Goal: Task Accomplishment & Management: Manage account settings

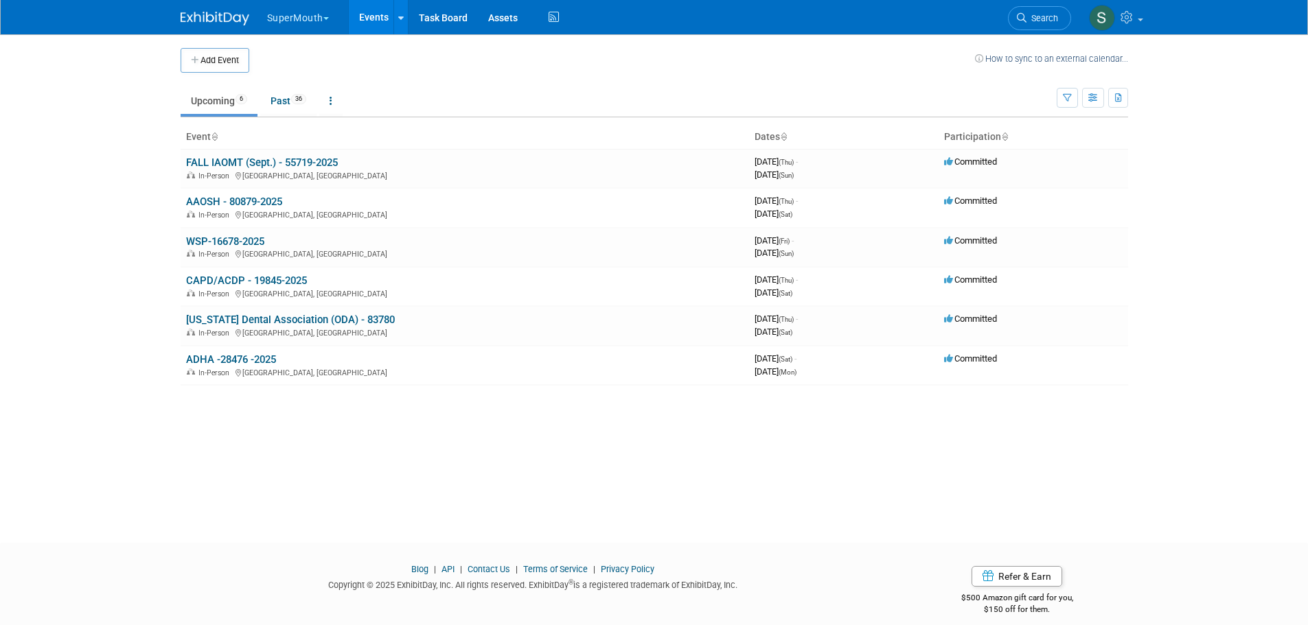
click at [312, 6] on button "SuperMouth" at bounding box center [306, 15] width 80 height 30
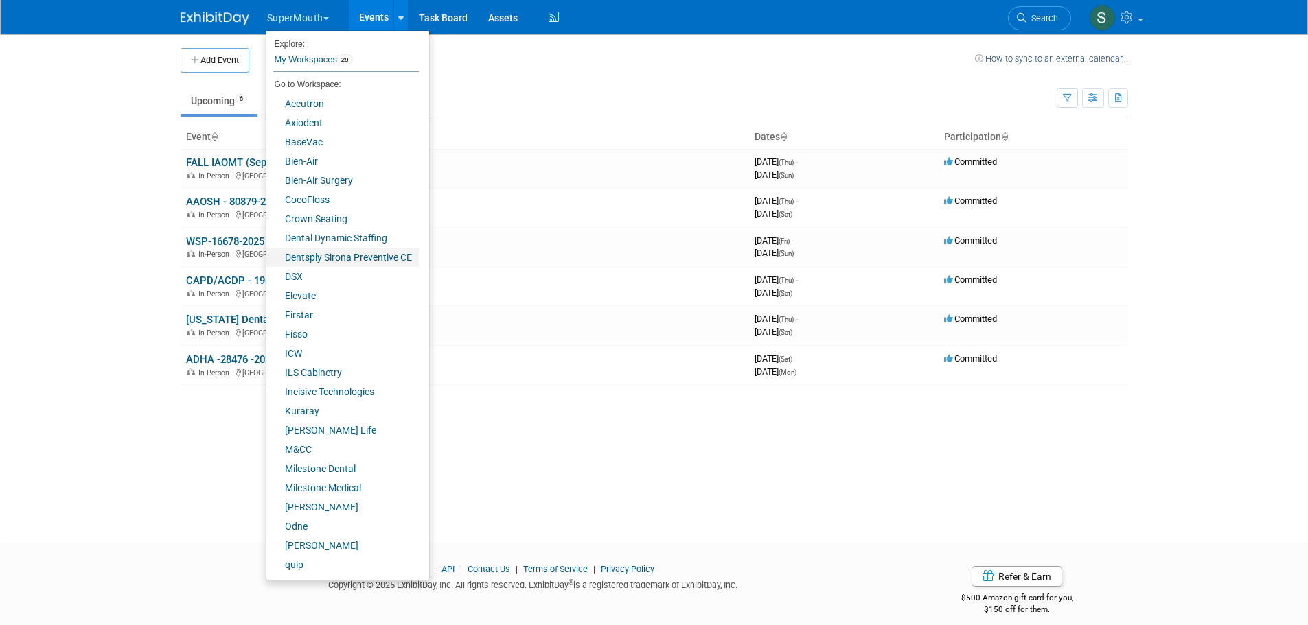
scroll to position [76, 0]
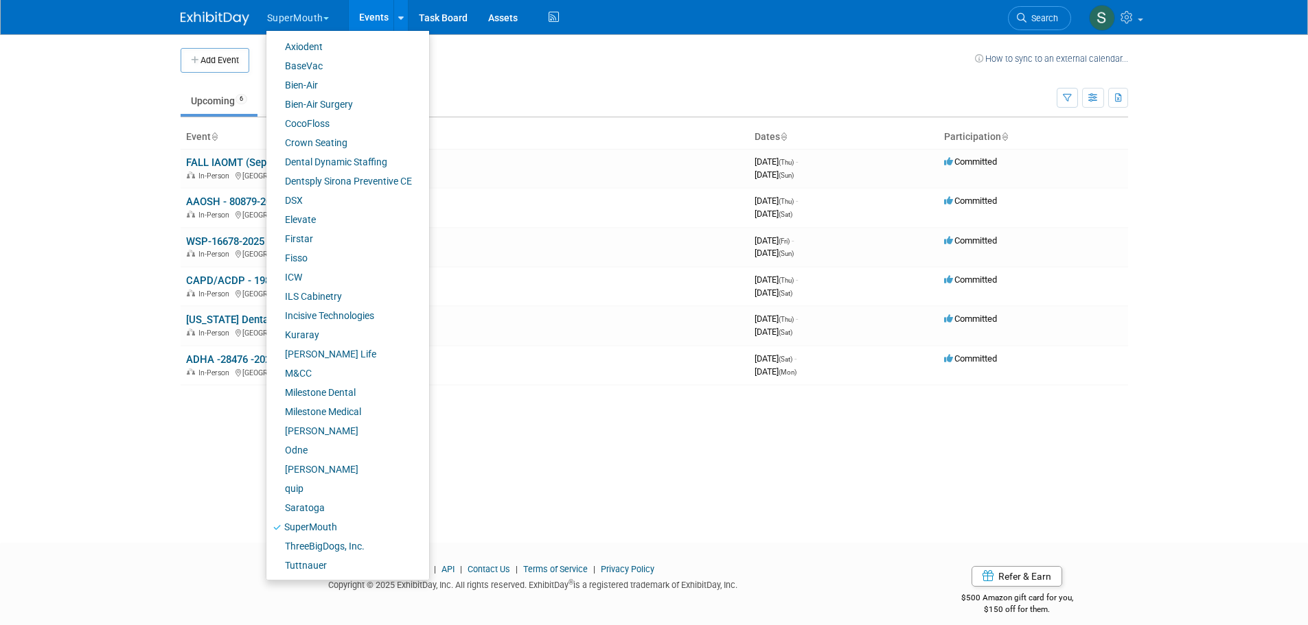
click at [562, 467] on div "Add Event How to sync to an external calendar... New Event Duplicate Event Warn…" at bounding box center [654, 276] width 968 height 484
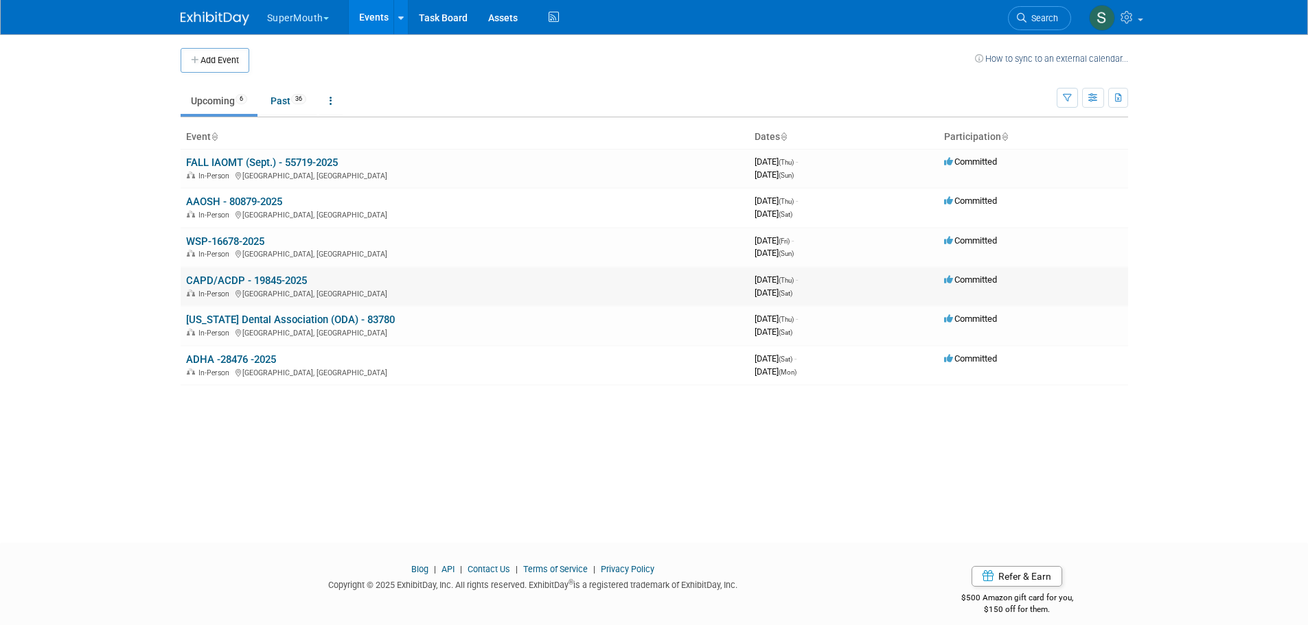
click at [249, 279] on link "CAPD/ACDP - 19845-2025" at bounding box center [246, 281] width 121 height 12
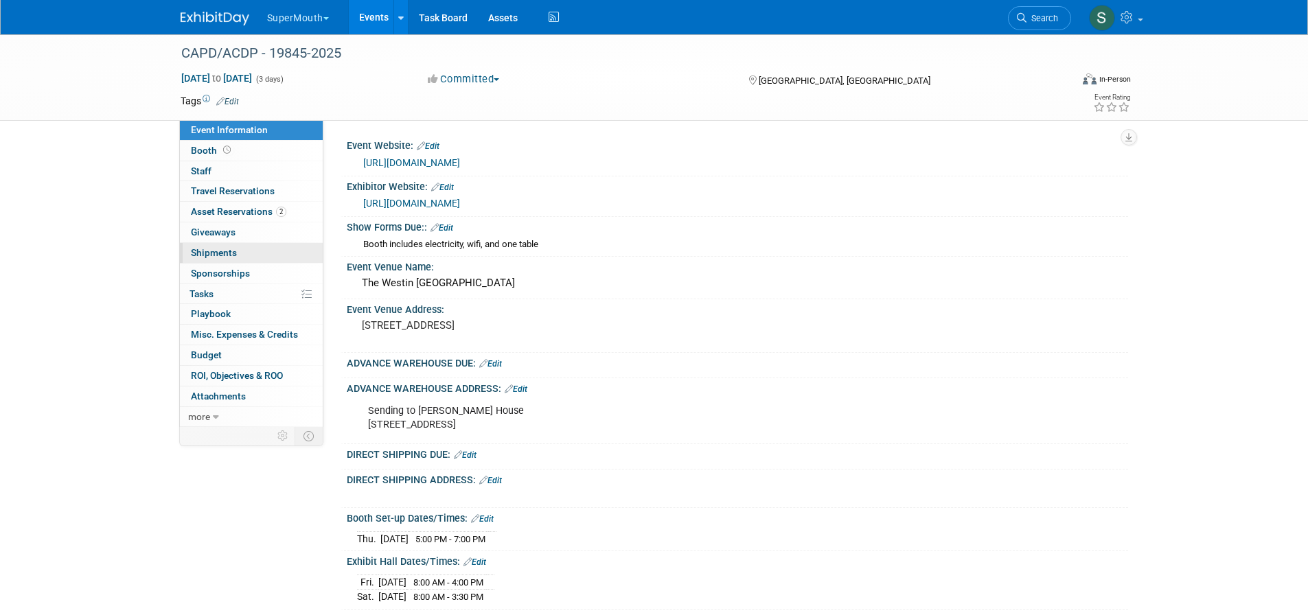
click at [246, 258] on link "0 Shipments 0" at bounding box center [251, 253] width 143 height 20
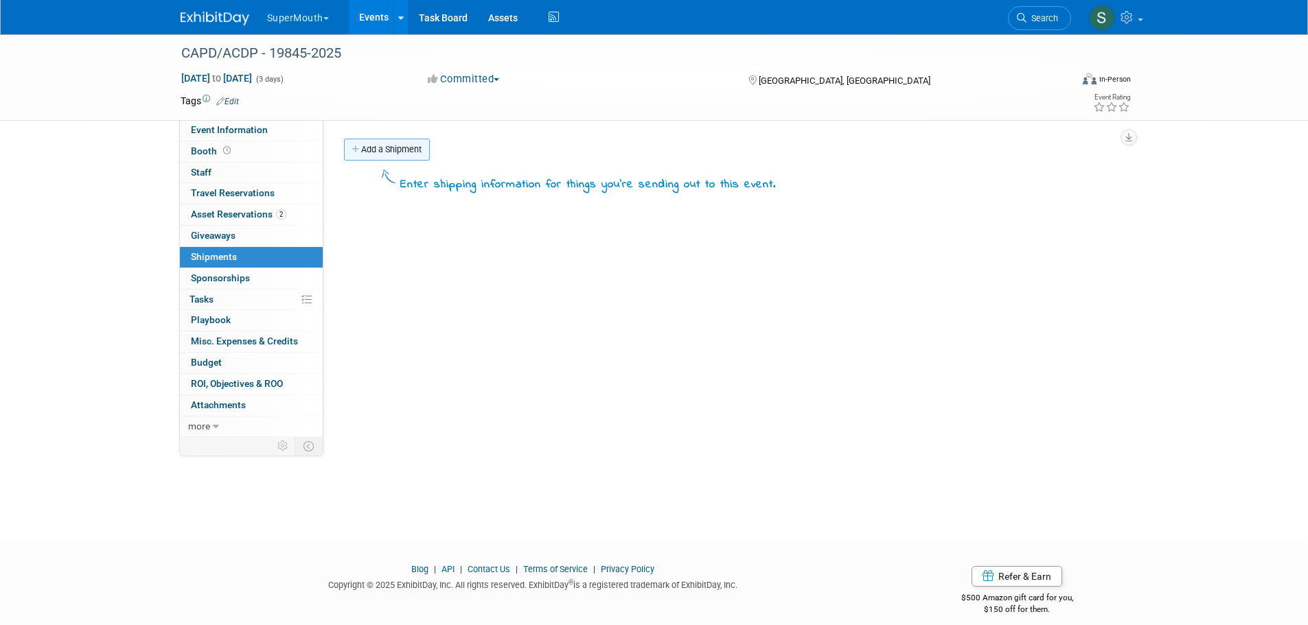
click at [400, 156] on link "Add a Shipment" at bounding box center [387, 150] width 86 height 22
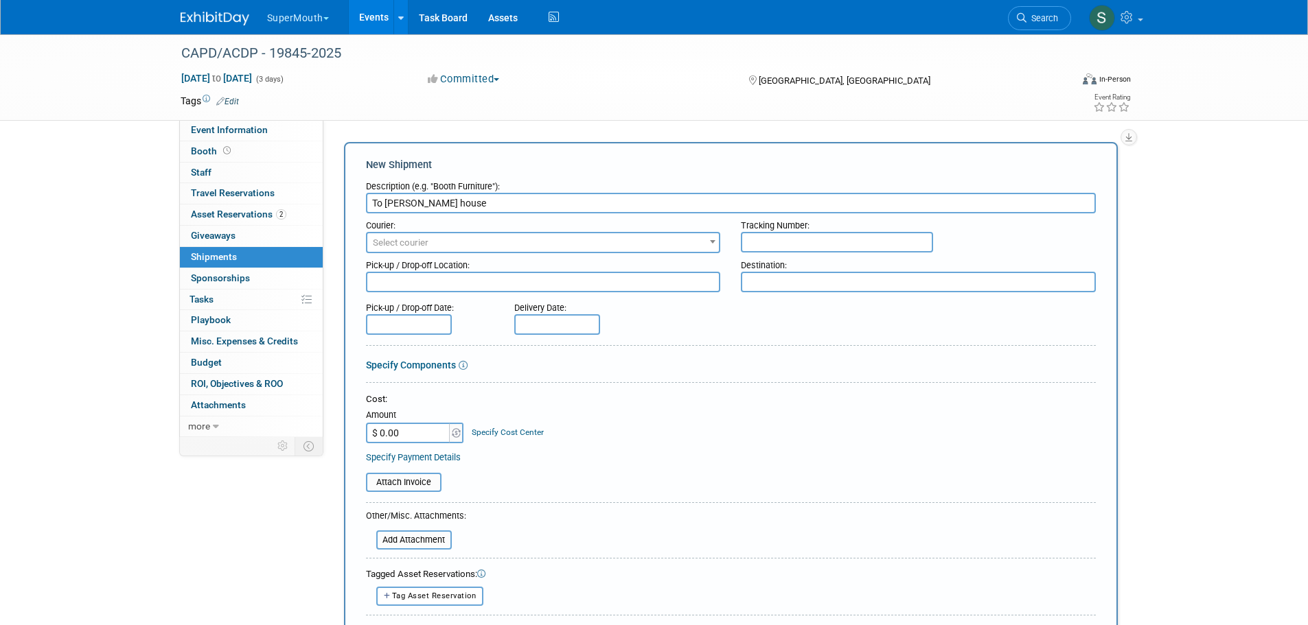
type input "To [PERSON_NAME] house"
click at [381, 249] on span "Select courier" at bounding box center [543, 242] width 352 height 19
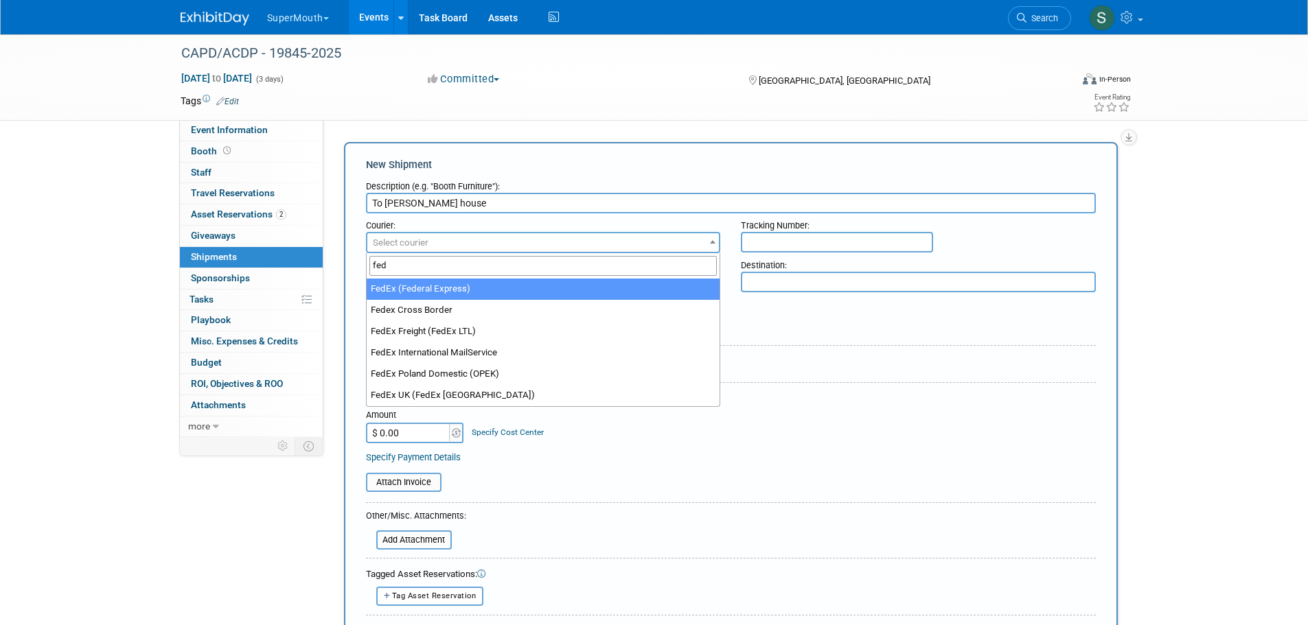
type input "fed"
select select "206"
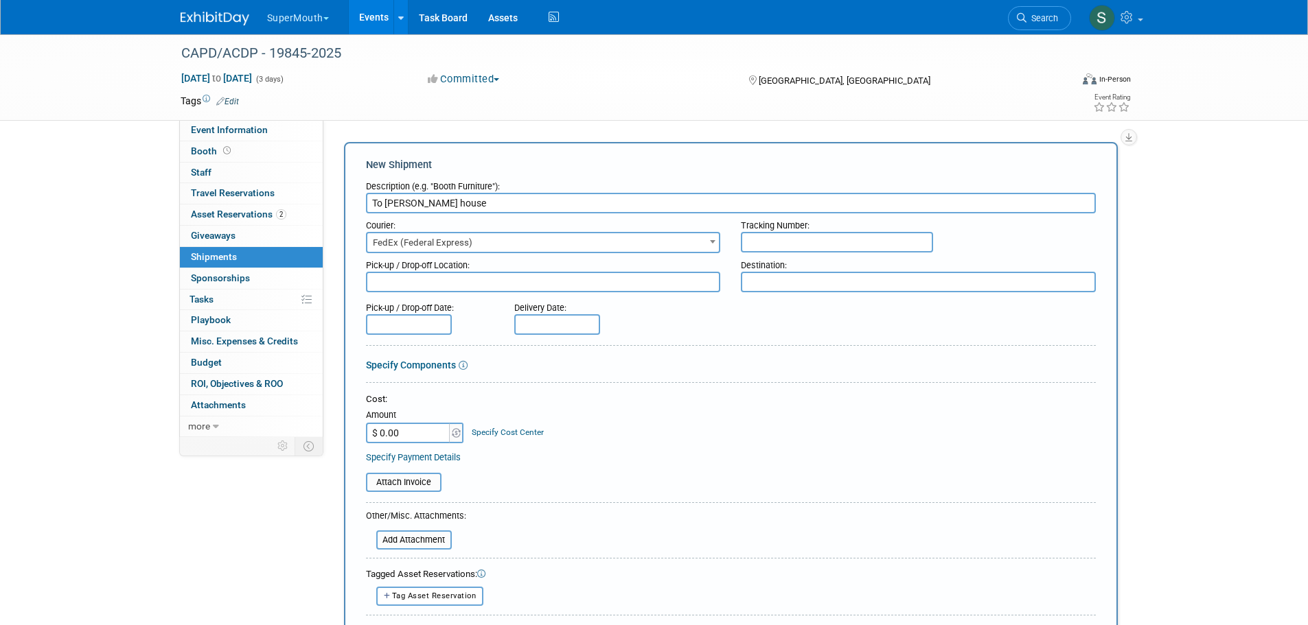
click at [780, 233] on input "text" at bounding box center [837, 242] width 192 height 21
paste input "883970063600"
type input "883970063600"
click at [791, 362] on div "Specify Components" at bounding box center [731, 365] width 730 height 14
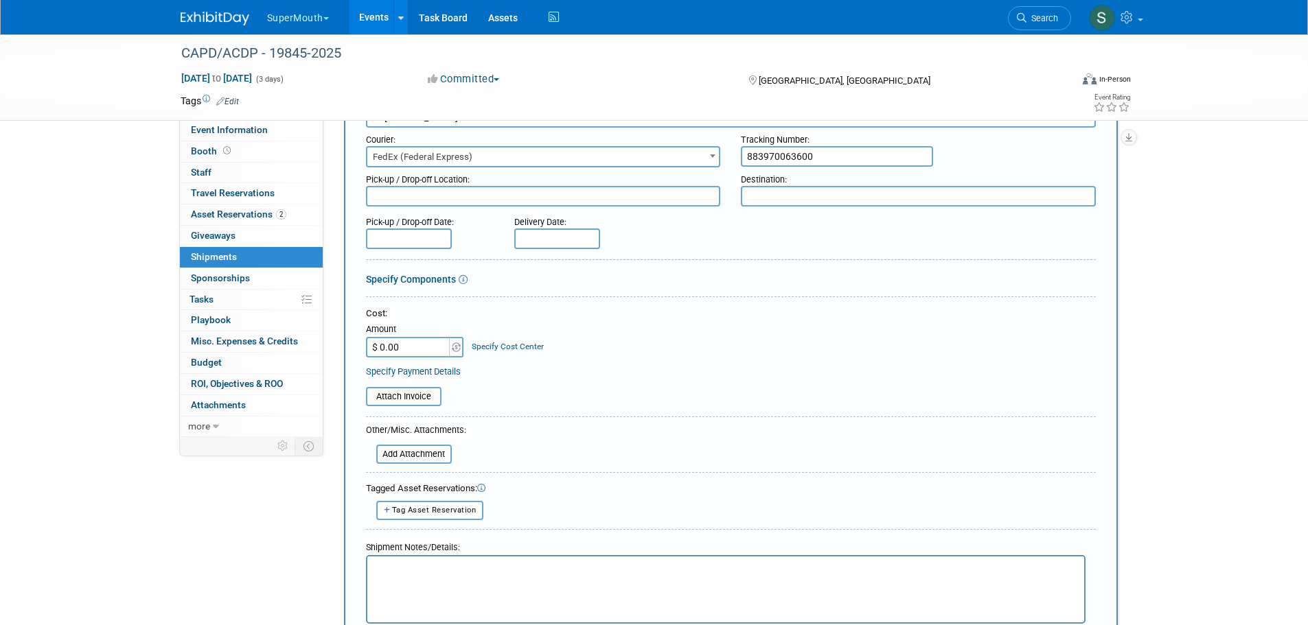
scroll to position [275, 0]
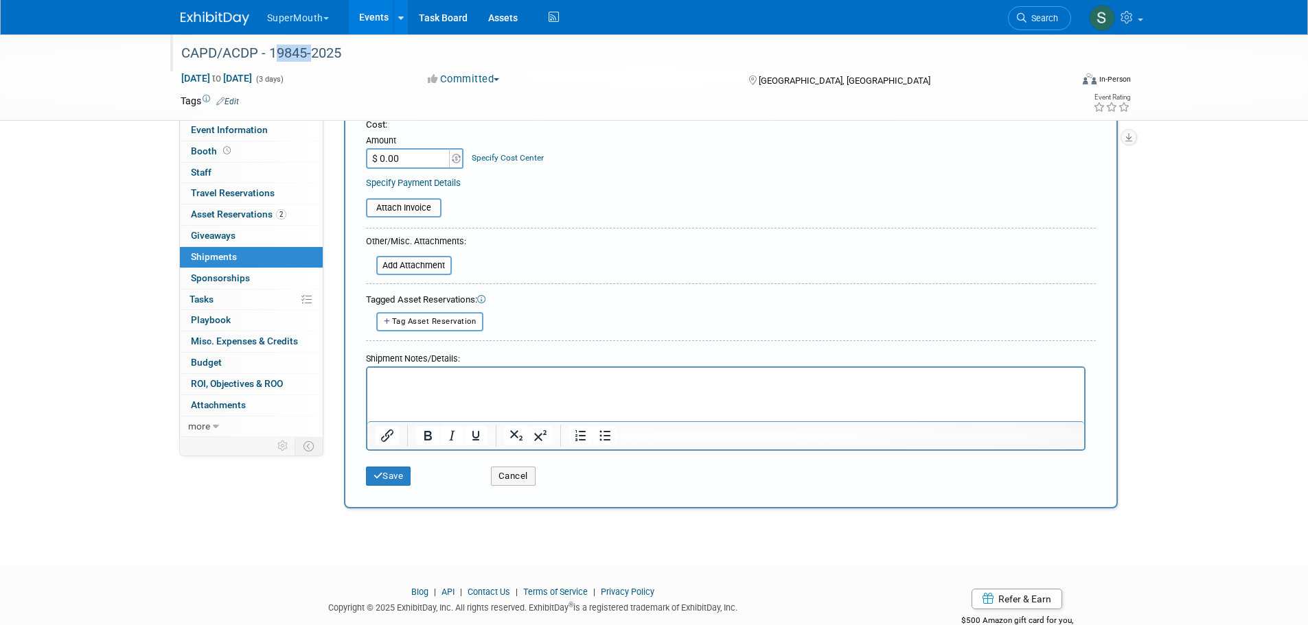
drag, startPoint x: 268, startPoint y: 54, endPoint x: 305, endPoint y: 52, distance: 37.8
click at [305, 52] on div "CAPD/ACDP - 19845-2025" at bounding box center [613, 53] width 874 height 25
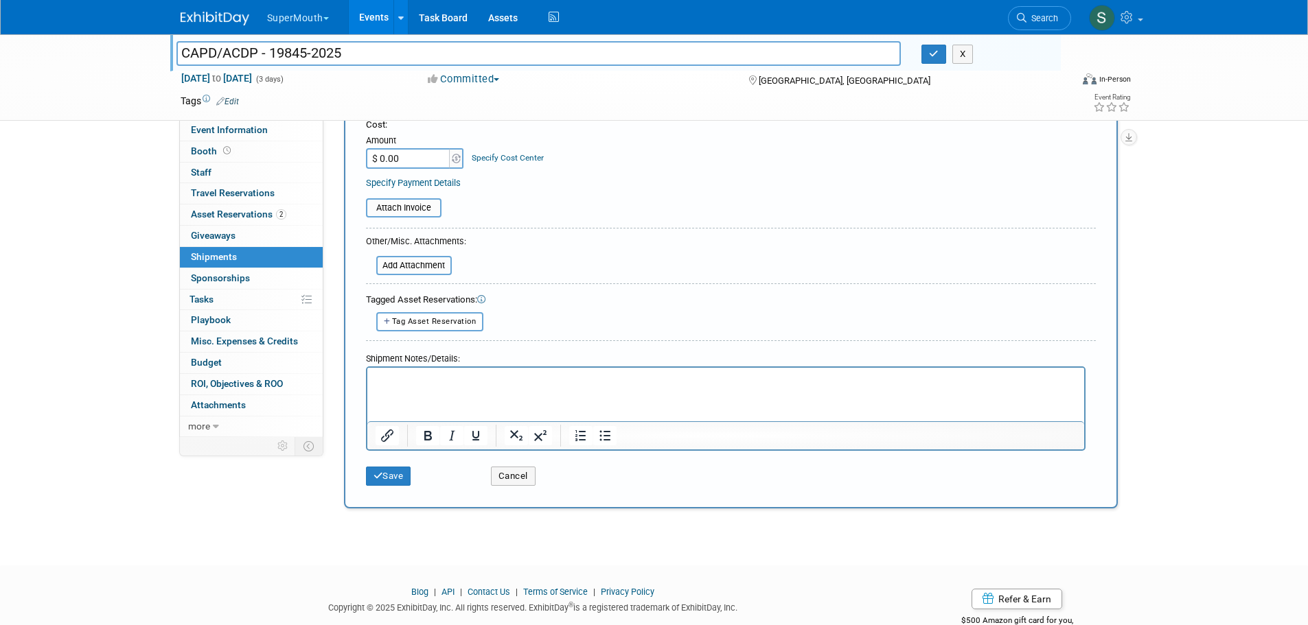
drag, startPoint x: 305, startPoint y: 49, endPoint x: 271, endPoint y: 54, distance: 34.0
click at [271, 54] on input "CAPD/ACDP - 19845-2025" at bounding box center [538, 53] width 725 height 24
